Goal: Obtain resource: Download file/media

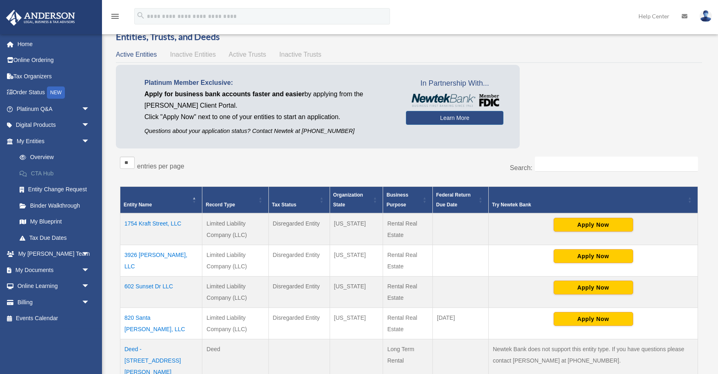
scroll to position [36, 0]
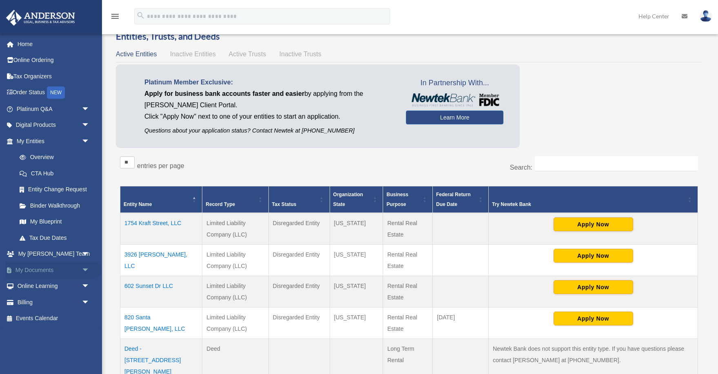
click at [37, 267] on link "My Documents arrow_drop_down" at bounding box center [54, 270] width 96 height 16
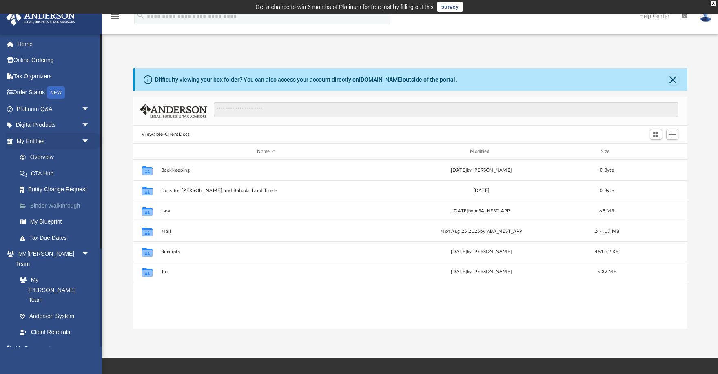
scroll to position [185, 554]
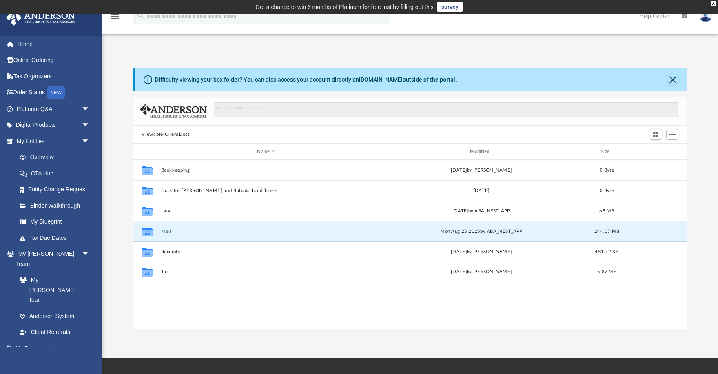
click at [166, 231] on button "Mail" at bounding box center [266, 231] width 211 height 5
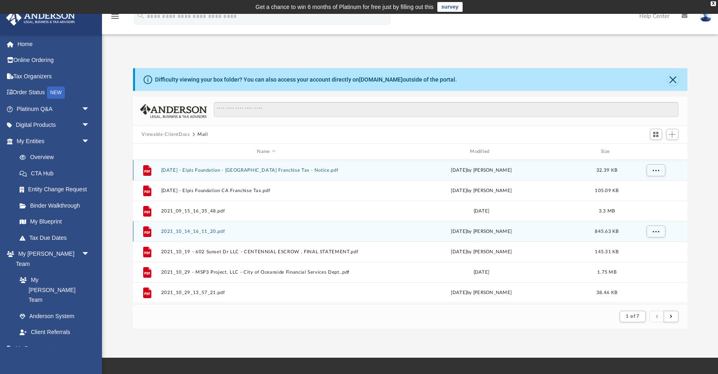
scroll to position [0, 0]
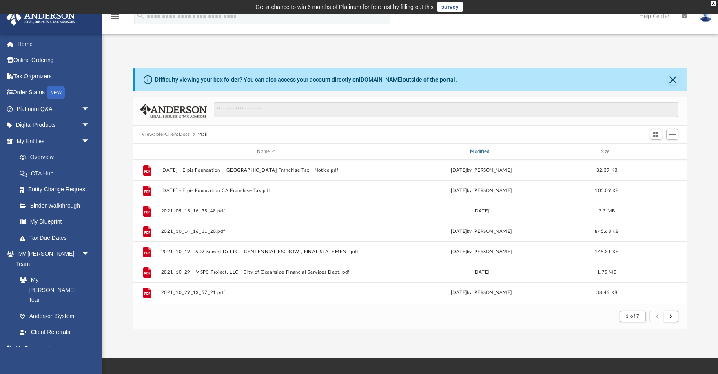
click at [477, 149] on div "Modified" at bounding box center [480, 151] width 211 height 7
click at [671, 76] on button "Close" at bounding box center [672, 79] width 11 height 11
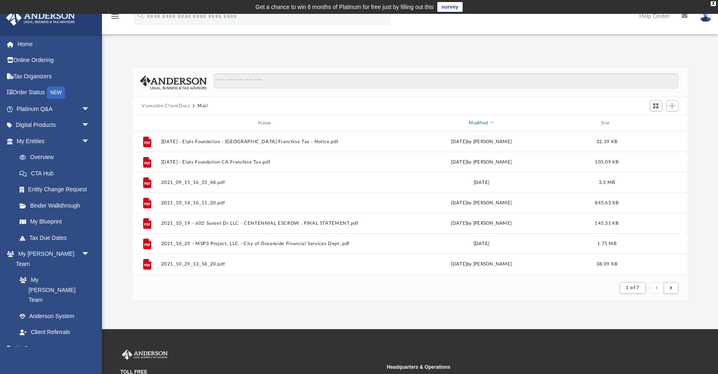
click at [482, 123] on div "Modified" at bounding box center [480, 122] width 211 height 7
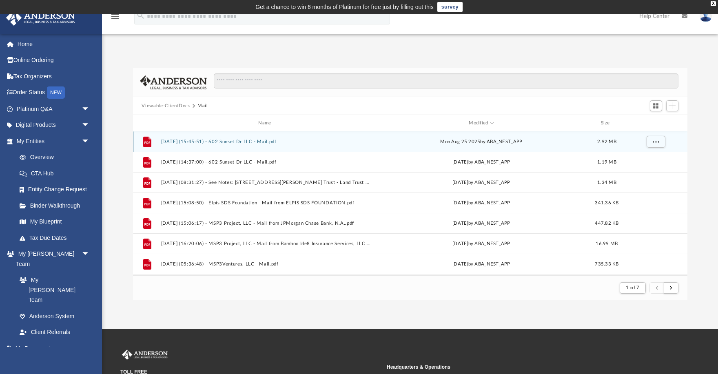
click at [238, 139] on button "2025.08.25 (15:45:51) - 602 Sunset Dr LLC - Mail.pdf" at bounding box center [266, 141] width 211 height 5
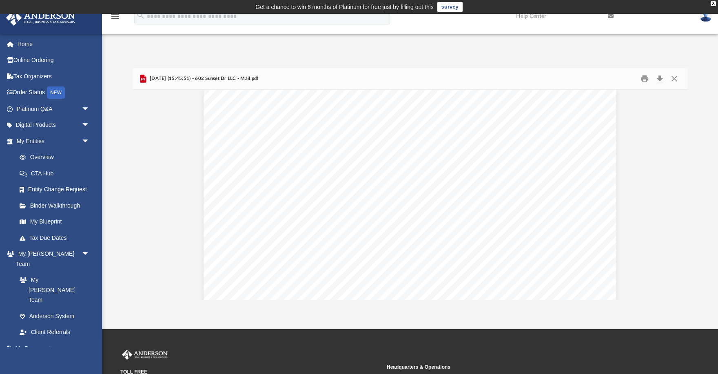
scroll to position [0, 0]
click at [677, 193] on button "Preview" at bounding box center [678, 195] width 18 height 23
click at [143, 194] on button "Preview" at bounding box center [142, 195] width 18 height 23
click at [676, 196] on button "Preview" at bounding box center [678, 195] width 18 height 23
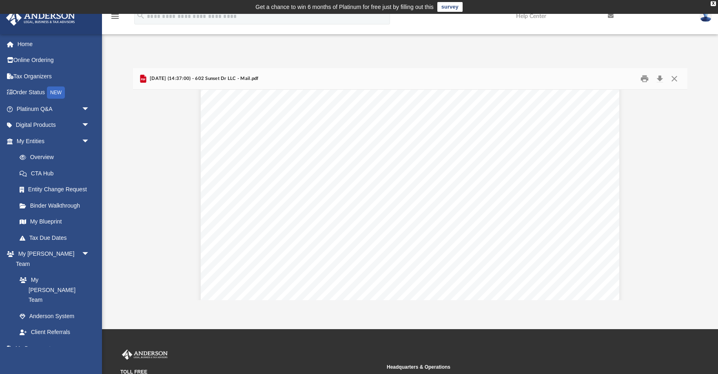
scroll to position [0, 0]
click at [680, 195] on button "Preview" at bounding box center [678, 195] width 18 height 23
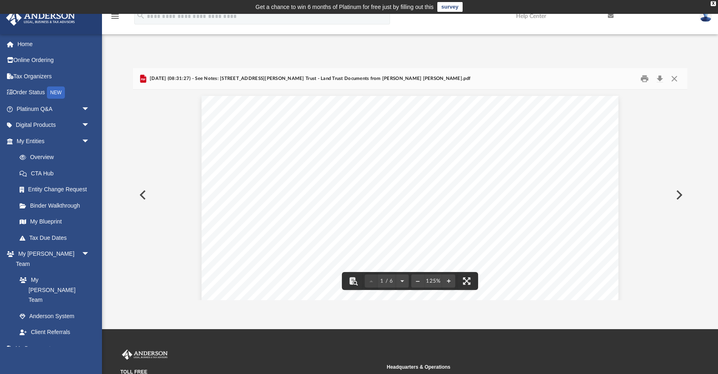
click at [679, 199] on button "Preview" at bounding box center [678, 195] width 18 height 23
click at [681, 196] on button "Preview" at bounding box center [678, 195] width 18 height 23
click at [677, 194] on button "Preview" at bounding box center [678, 195] width 18 height 23
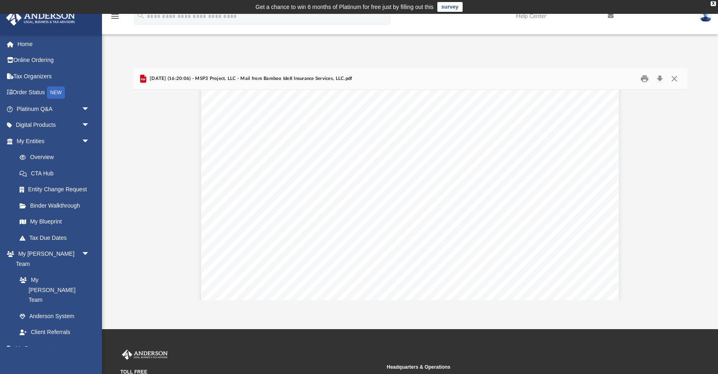
scroll to position [2255, 0]
click at [659, 78] on button "Download" at bounding box center [659, 79] width 15 height 13
click at [671, 76] on button "Close" at bounding box center [674, 79] width 15 height 13
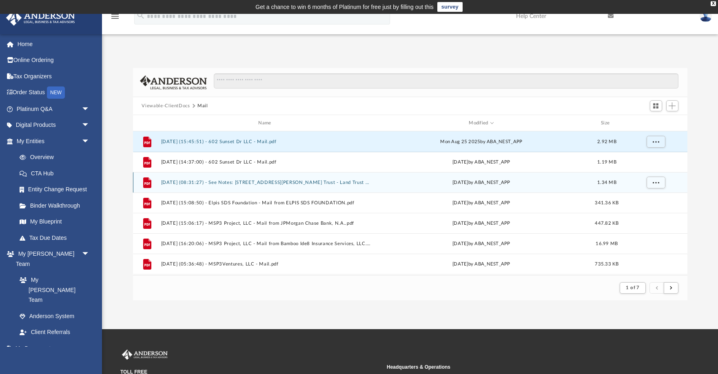
click at [248, 180] on button "2025.08.21 (08:31:27) - See Notes: 6315 Dwane Avenue Trust - Land Trust Documen…" at bounding box center [266, 182] width 211 height 5
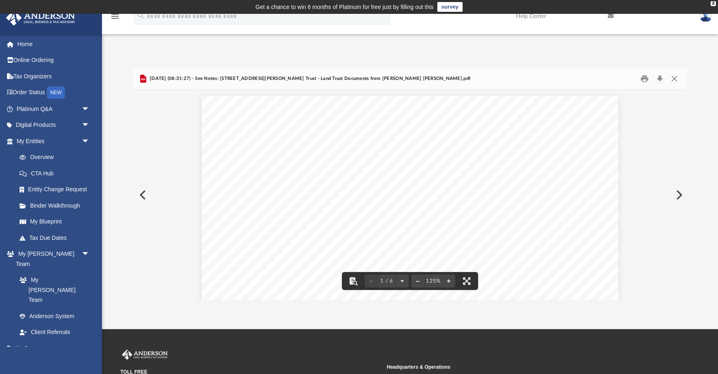
click at [679, 195] on button "Preview" at bounding box center [678, 195] width 18 height 23
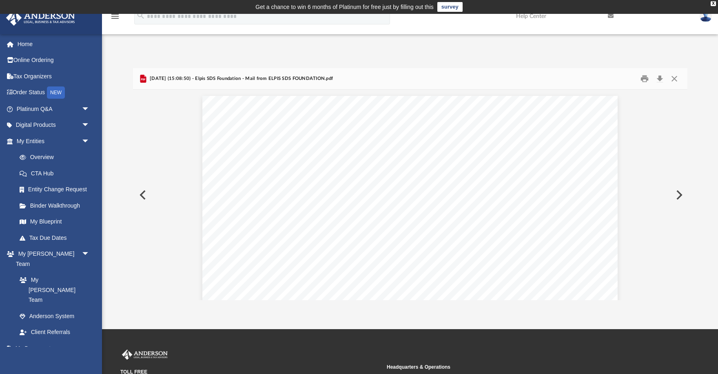
click at [678, 195] on button "Preview" at bounding box center [678, 195] width 18 height 23
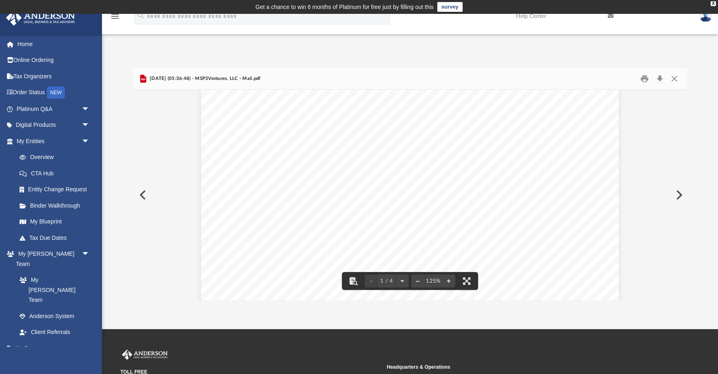
click at [681, 193] on button "Preview" at bounding box center [678, 195] width 18 height 23
click at [678, 188] on button "Preview" at bounding box center [678, 195] width 18 height 23
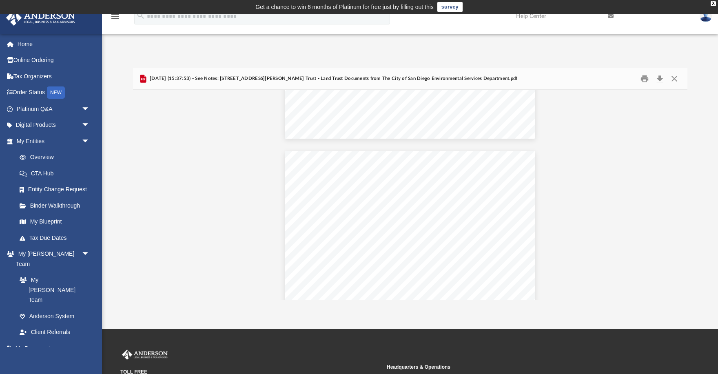
scroll to position [169, 0]
click at [370, 159] on div "Page 2" at bounding box center [410, 251] width 251 height 207
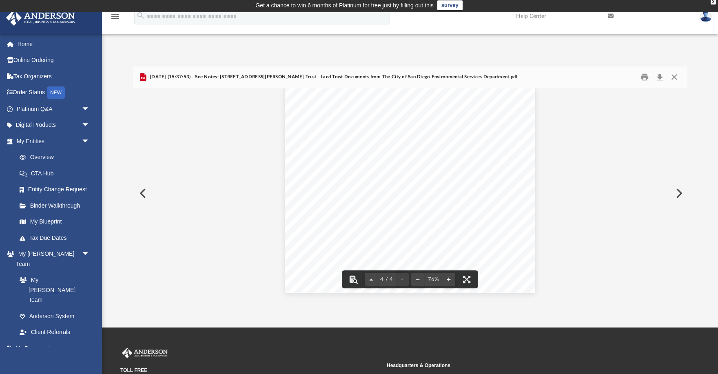
scroll to position [0, 0]
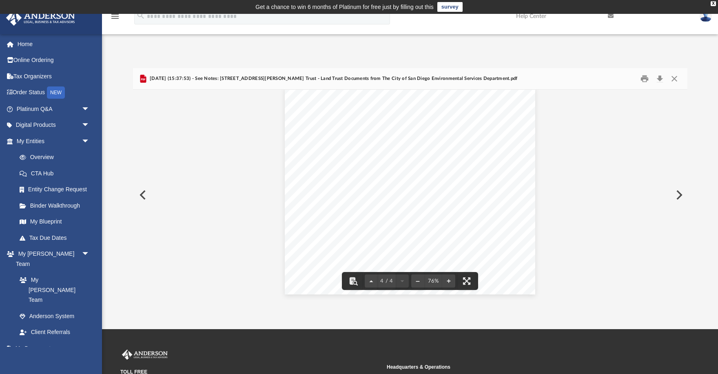
click at [681, 195] on button "Preview" at bounding box center [678, 195] width 18 height 23
click at [682, 196] on button "Preview" at bounding box center [678, 195] width 18 height 23
click at [679, 192] on button "Preview" at bounding box center [678, 195] width 18 height 23
click at [675, 191] on button "Preview" at bounding box center [678, 195] width 18 height 23
click at [677, 192] on button "Preview" at bounding box center [678, 195] width 18 height 23
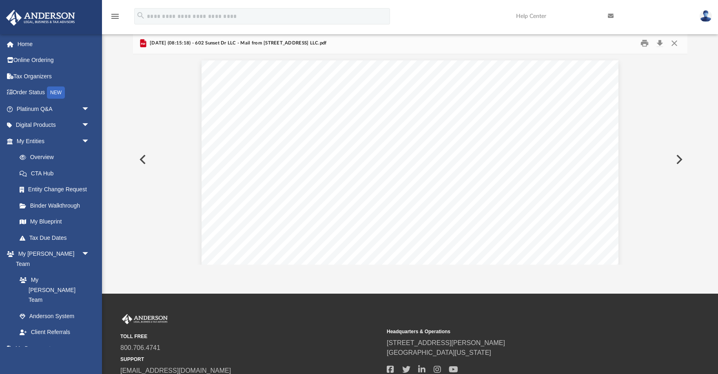
scroll to position [46, 0]
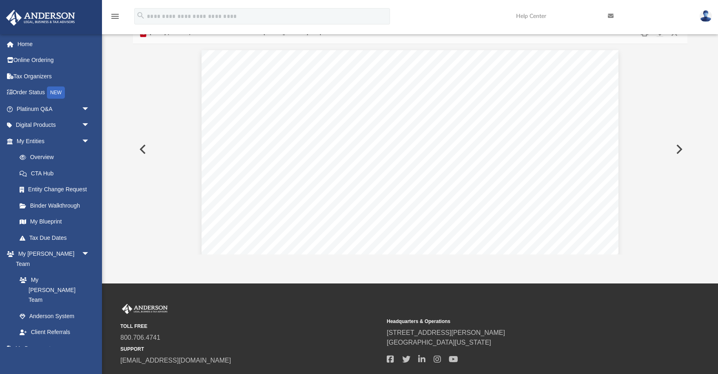
click at [677, 148] on button "Preview" at bounding box center [678, 149] width 18 height 23
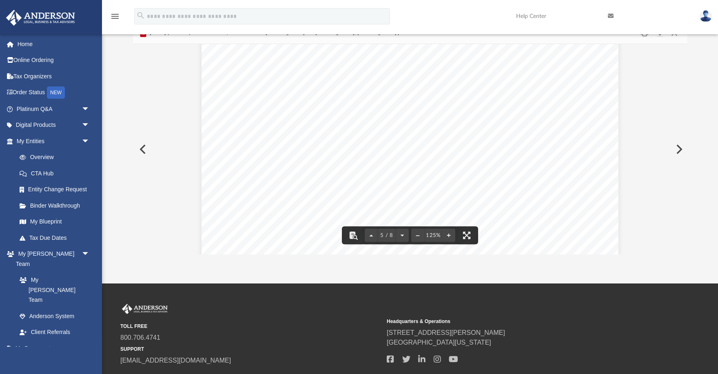
scroll to position [2543, 0]
